Goal: Communication & Community: Answer question/provide support

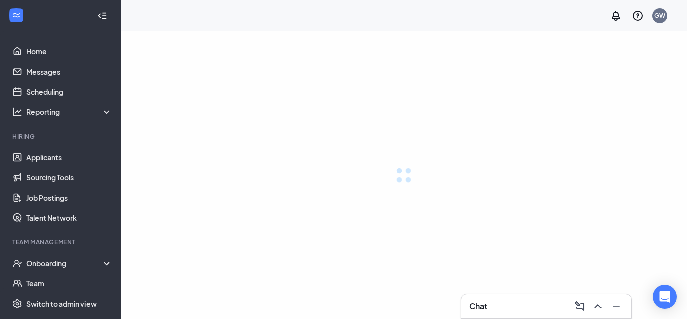
drag, startPoint x: 0, startPoint y: 0, endPoint x: 547, endPoint y: 48, distance: 549.1
click at [547, 48] on div at bounding box center [404, 174] width 567 height 287
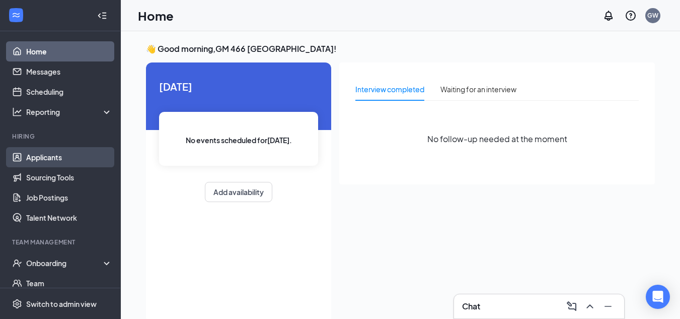
click at [49, 156] on link "Applicants" at bounding box center [69, 157] width 86 height 20
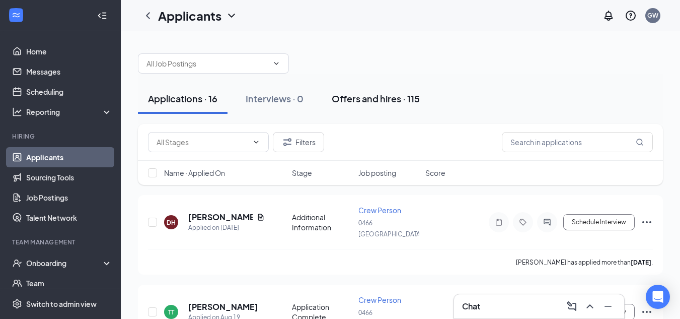
click at [358, 99] on div "Offers and hires · 115" at bounding box center [376, 98] width 88 height 13
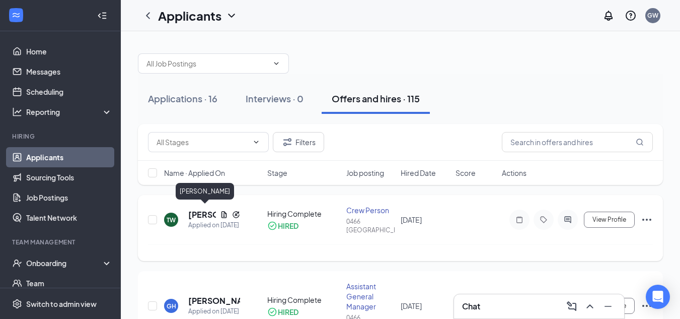
click at [196, 213] on h5 "[PERSON_NAME]" at bounding box center [202, 214] width 28 height 11
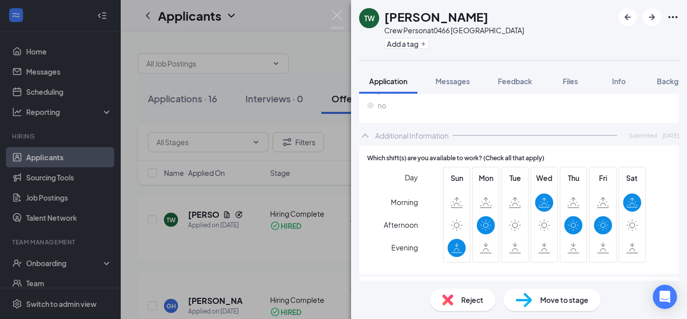
scroll to position [605, 0]
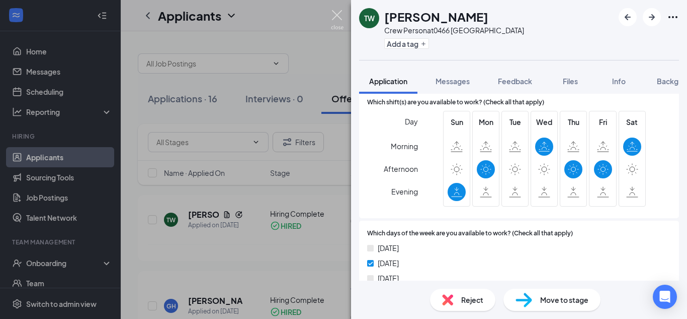
click at [336, 14] on img at bounding box center [337, 20] width 13 height 20
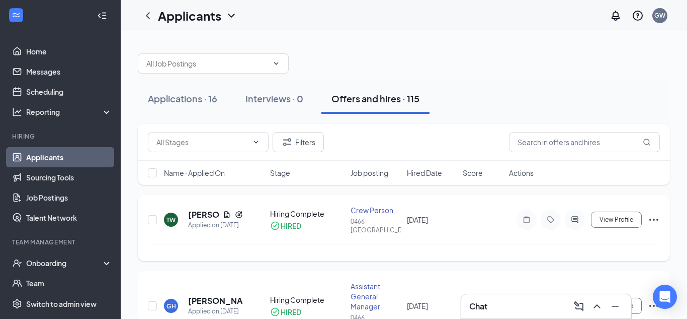
drag, startPoint x: 336, startPoint y: 14, endPoint x: 557, endPoint y: 209, distance: 294.8
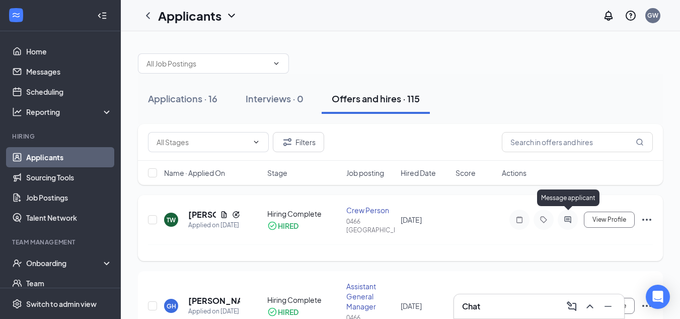
click at [570, 217] on icon "ActiveChat" at bounding box center [568, 219] width 12 height 8
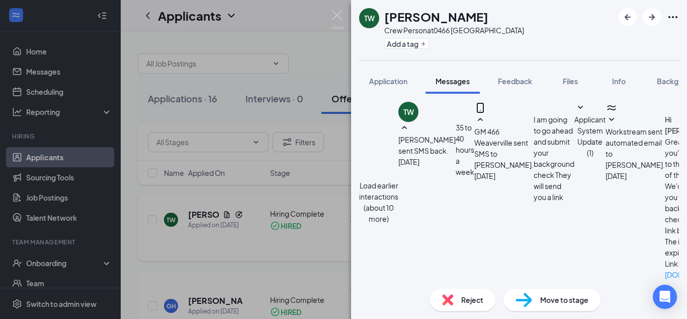
scroll to position [399, 0]
type textarea "When is the soonest you are available for a job interview? Just need to get a s…"
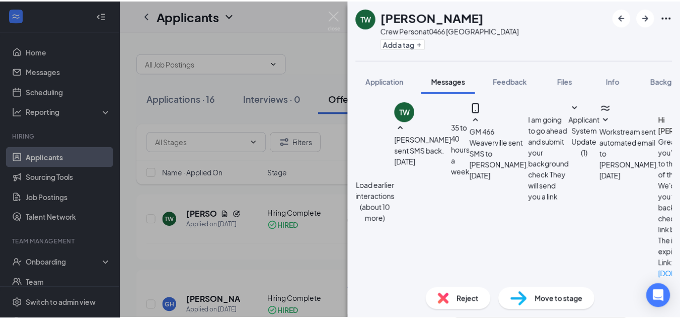
scroll to position [485, 0]
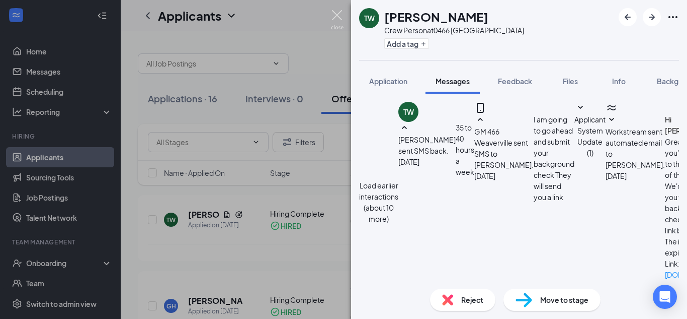
click at [340, 14] on img at bounding box center [337, 20] width 13 height 20
